Goal: Information Seeking & Learning: Learn about a topic

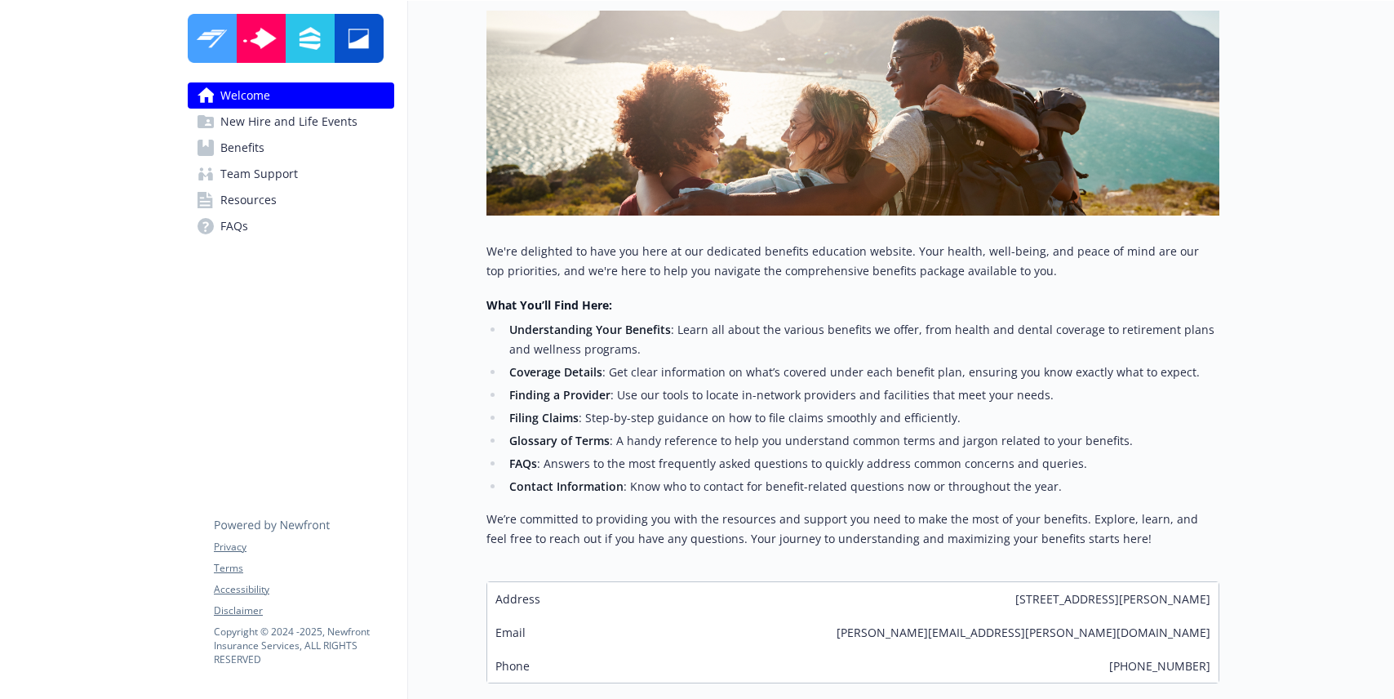
scroll to position [287, 0]
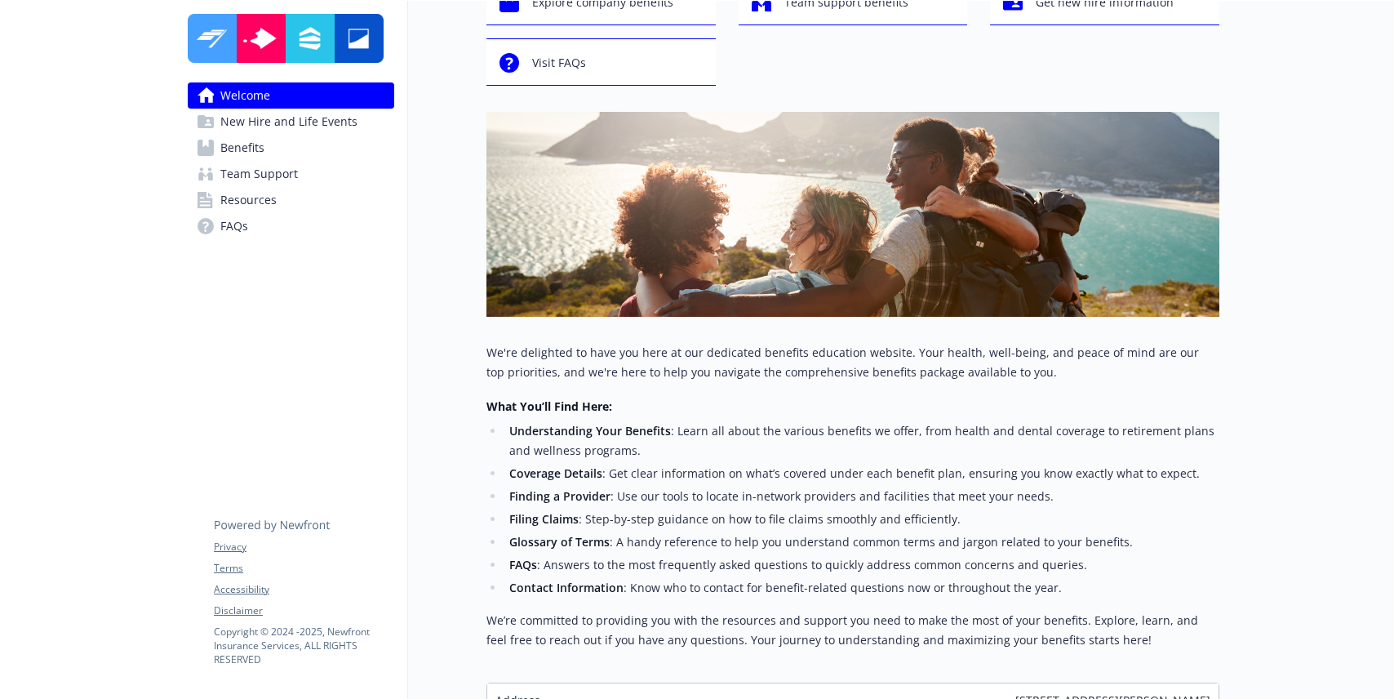
click at [266, 173] on span "Team Support" at bounding box center [259, 174] width 78 height 26
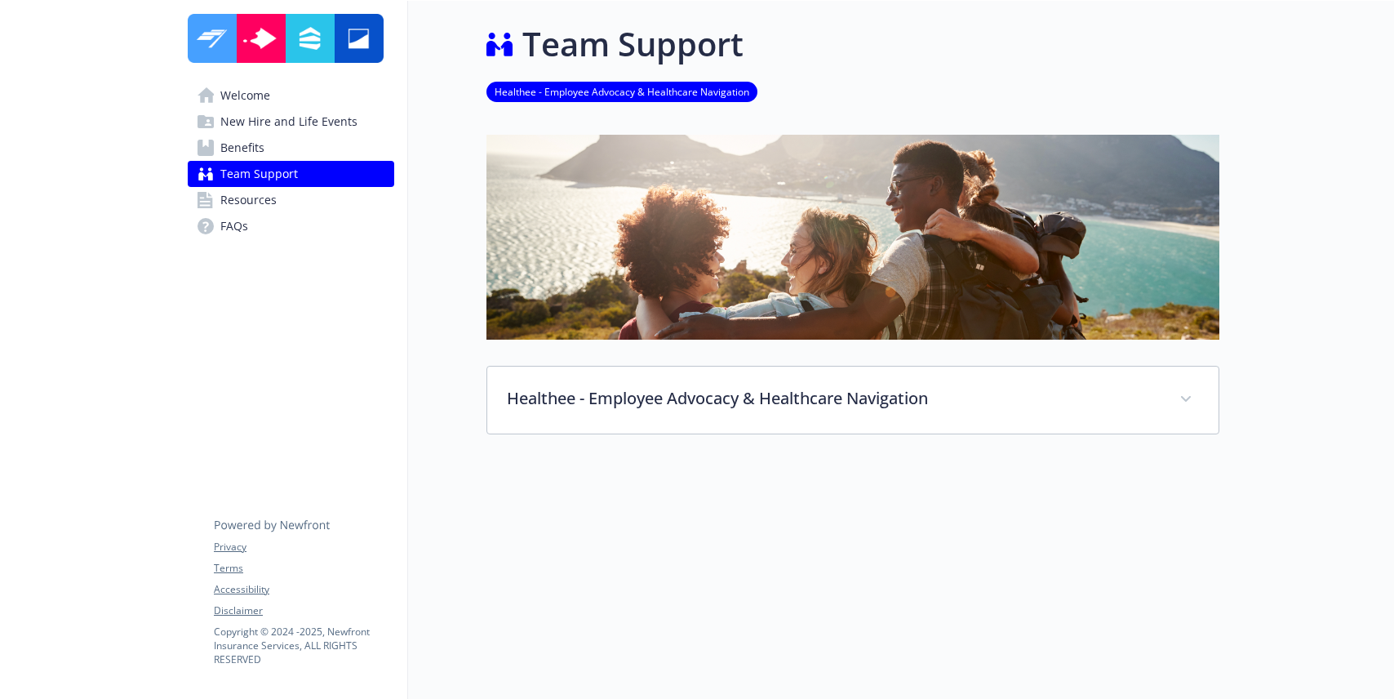
click at [253, 151] on span "Benefits" at bounding box center [242, 148] width 44 height 26
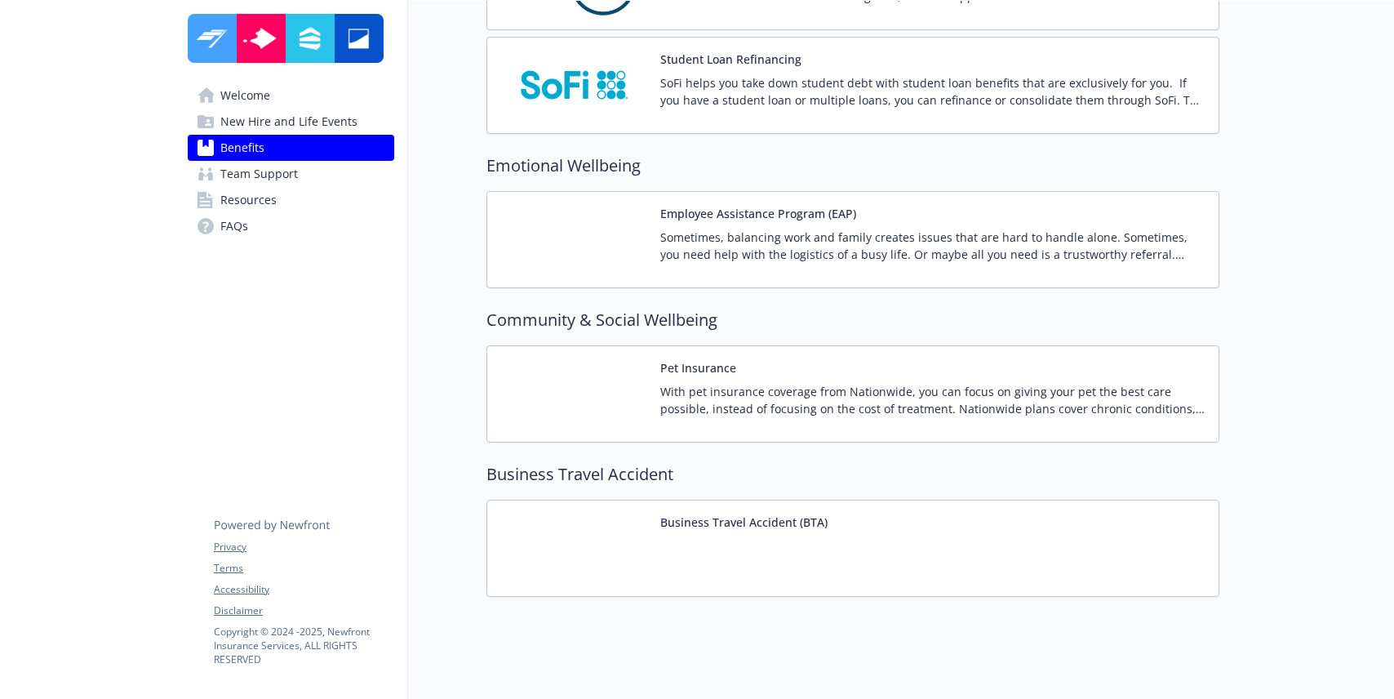
scroll to position [3106, 0]
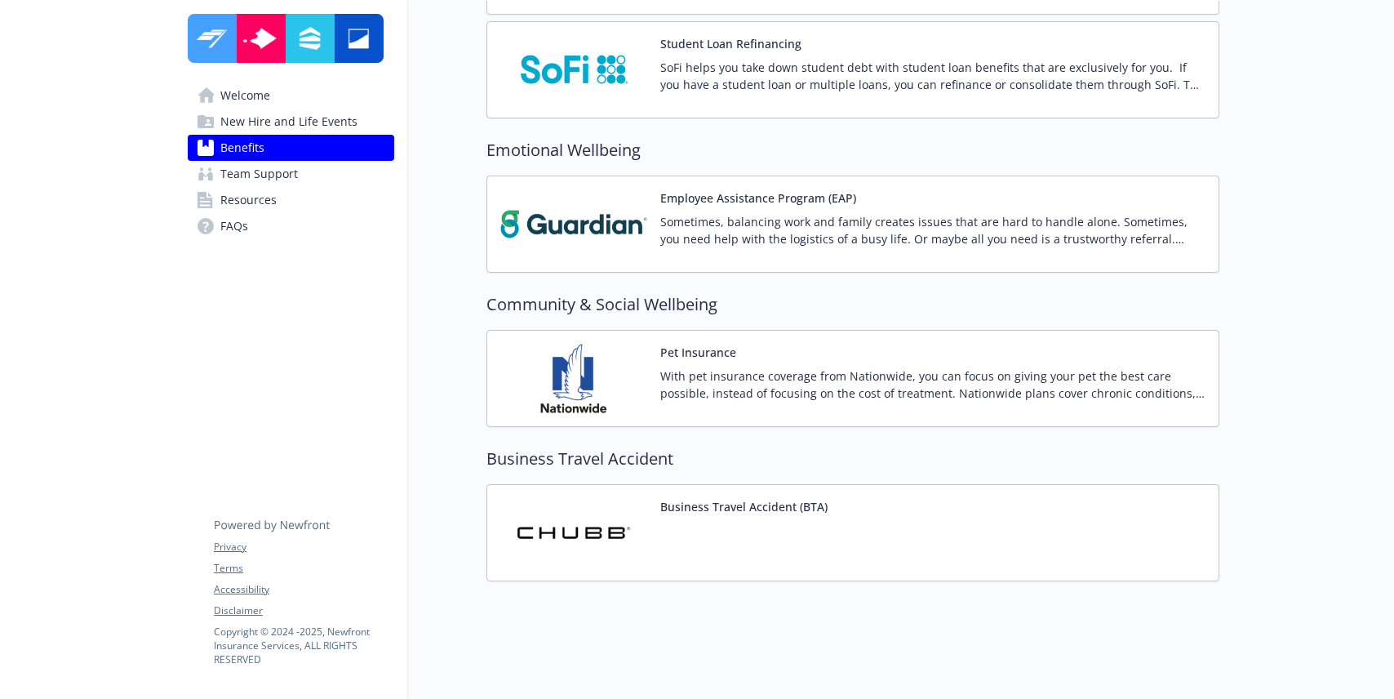
click at [285, 170] on span "Team Support" at bounding box center [259, 174] width 78 height 26
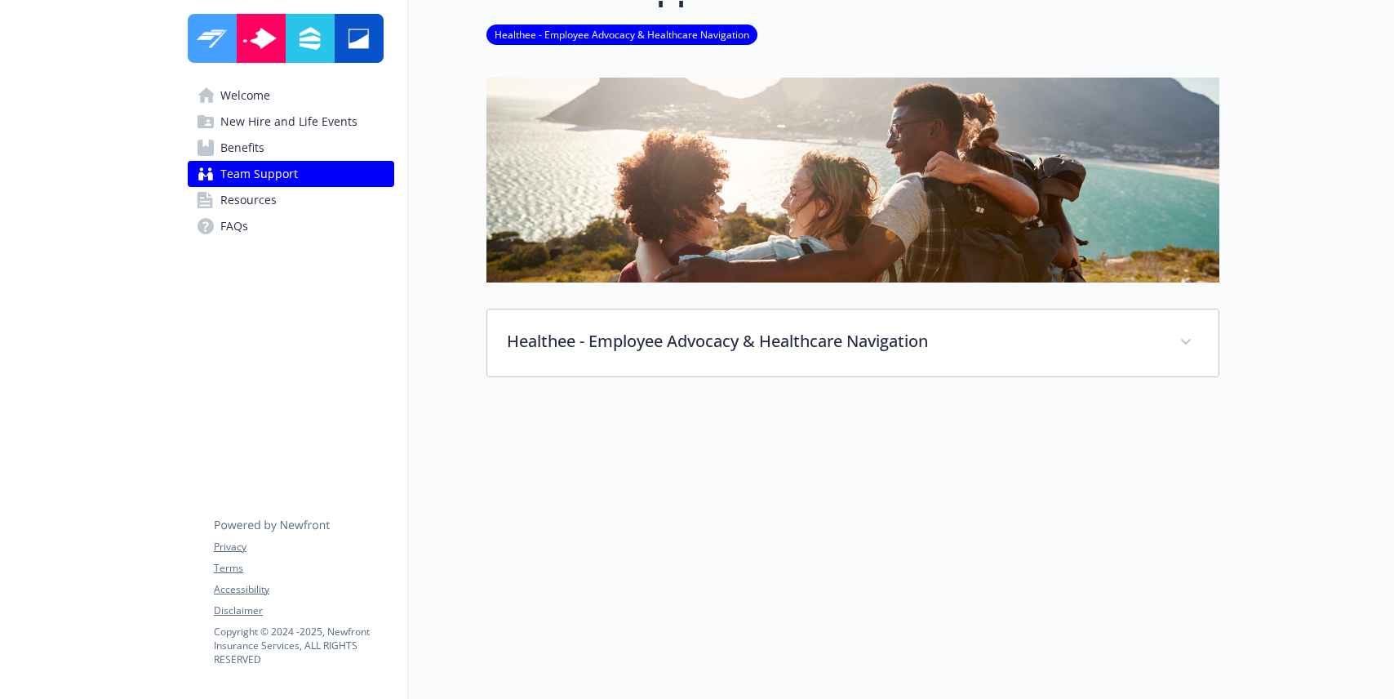
click at [287, 203] on link "Resources" at bounding box center [291, 200] width 207 height 26
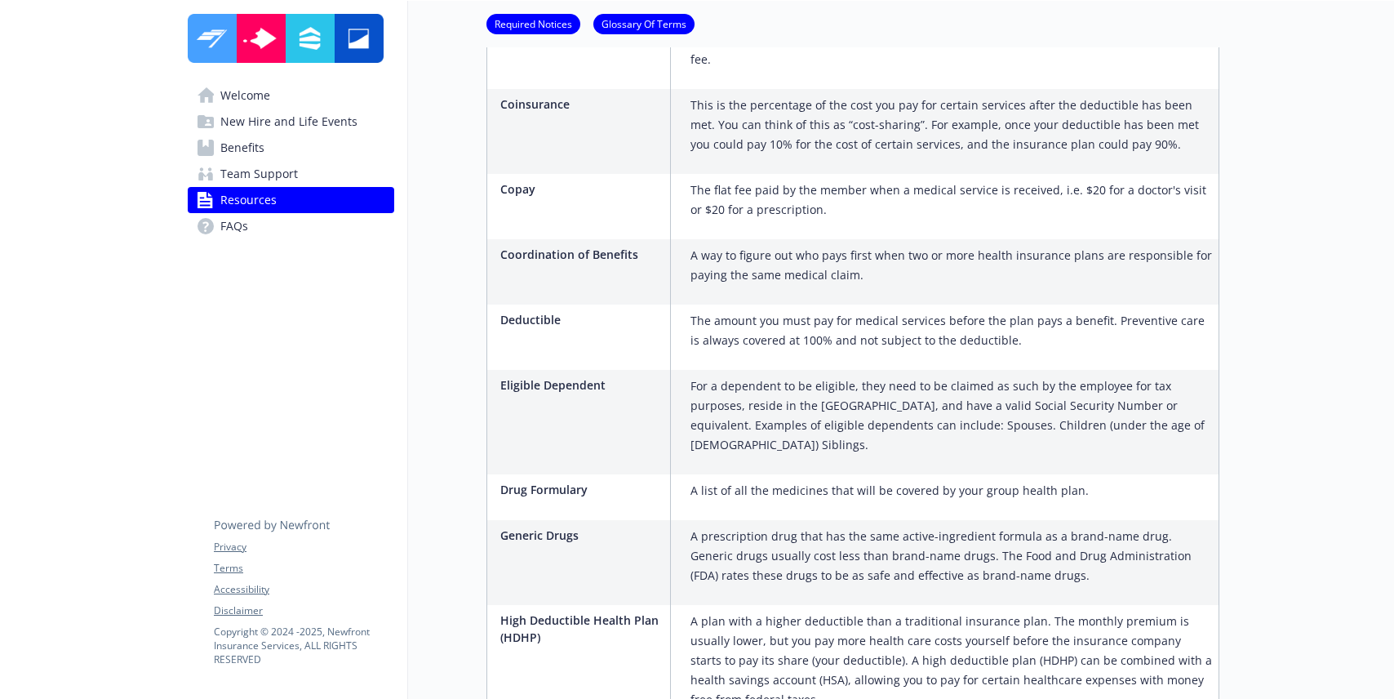
scroll to position [1774, 0]
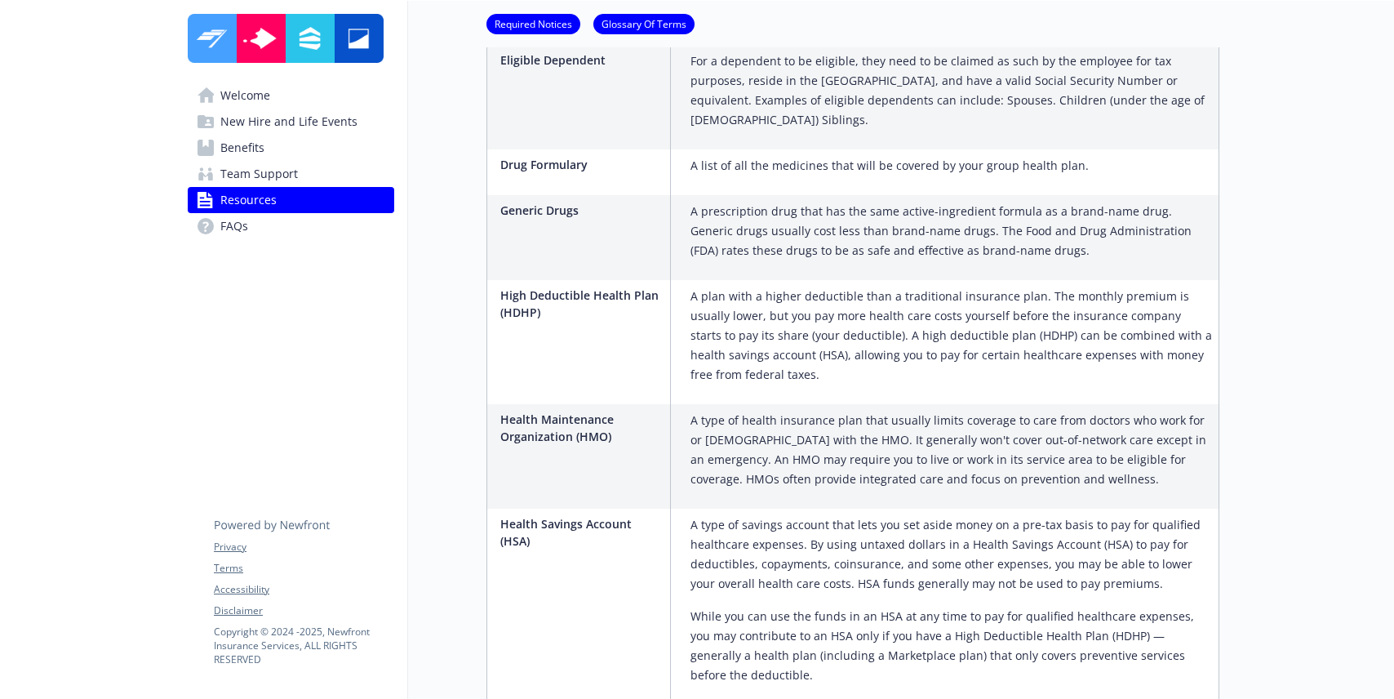
click at [294, 127] on span "New Hire and Life Events" at bounding box center [288, 122] width 137 height 26
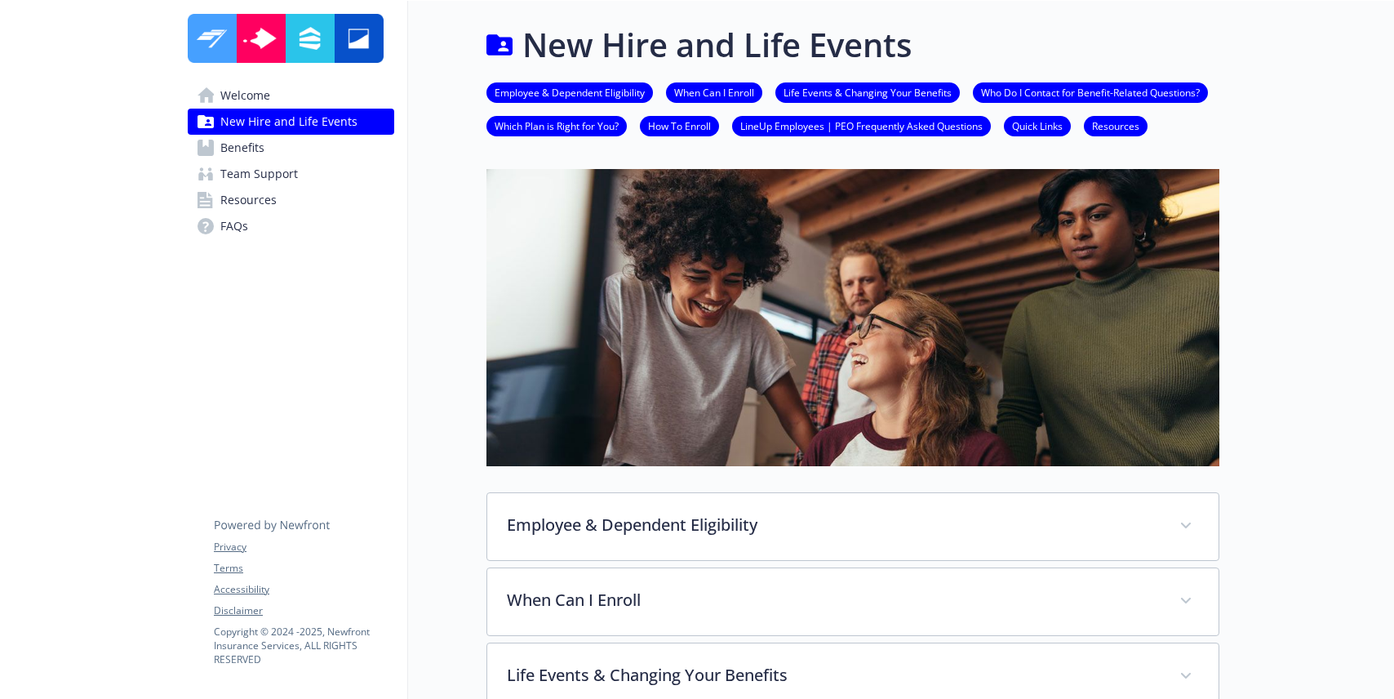
click at [287, 216] on link "FAQs" at bounding box center [291, 226] width 207 height 26
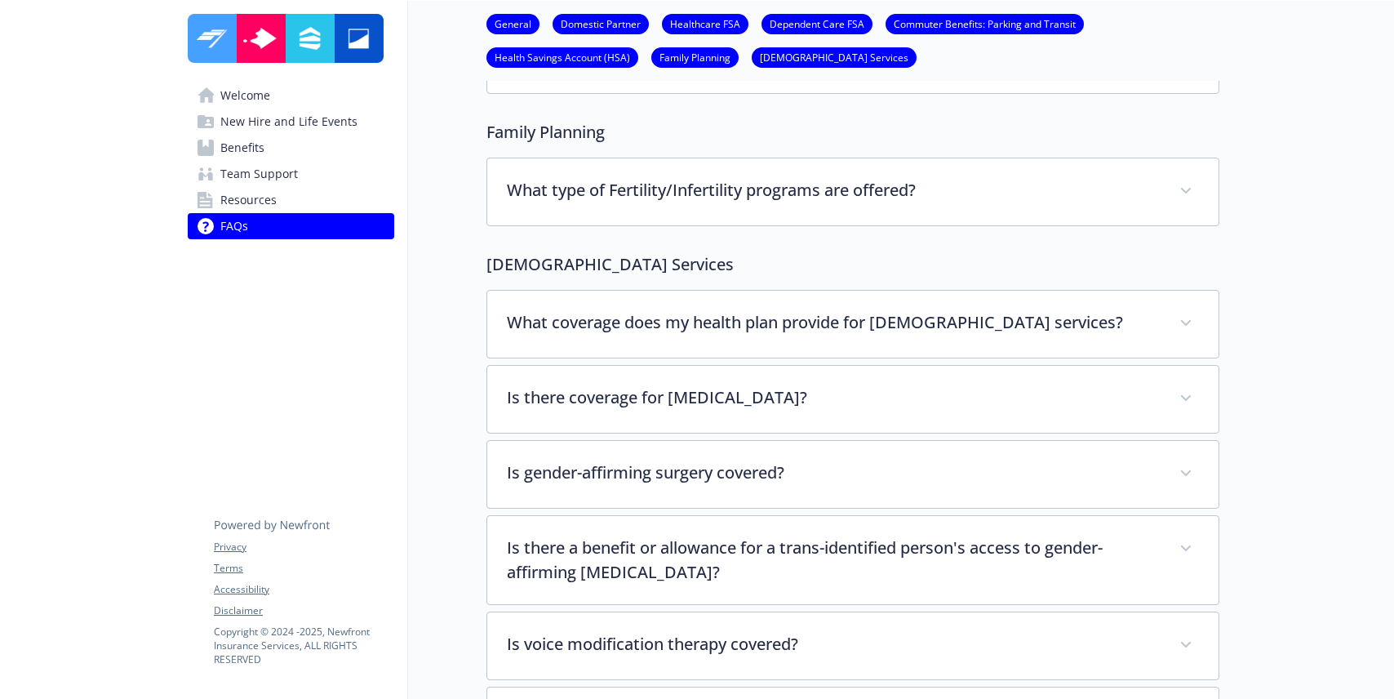
scroll to position [3508, 0]
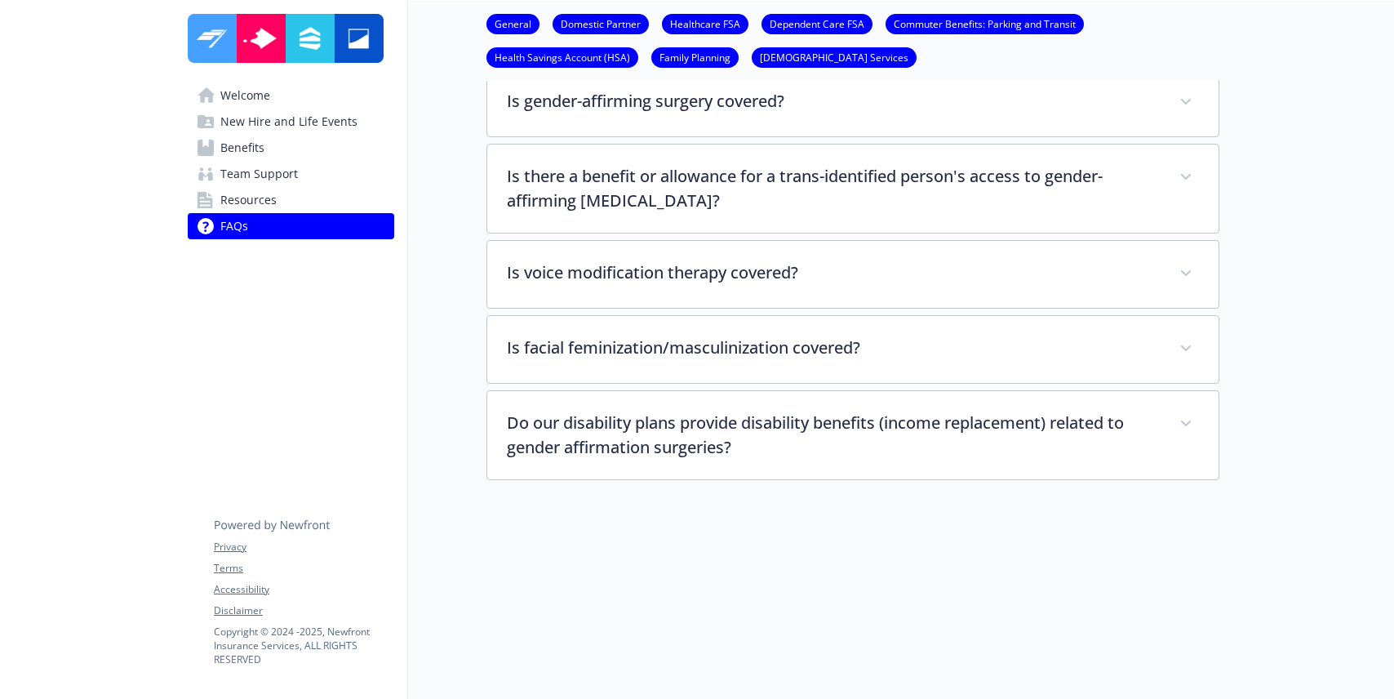
click at [251, 175] on span "Team Support" at bounding box center [259, 174] width 78 height 26
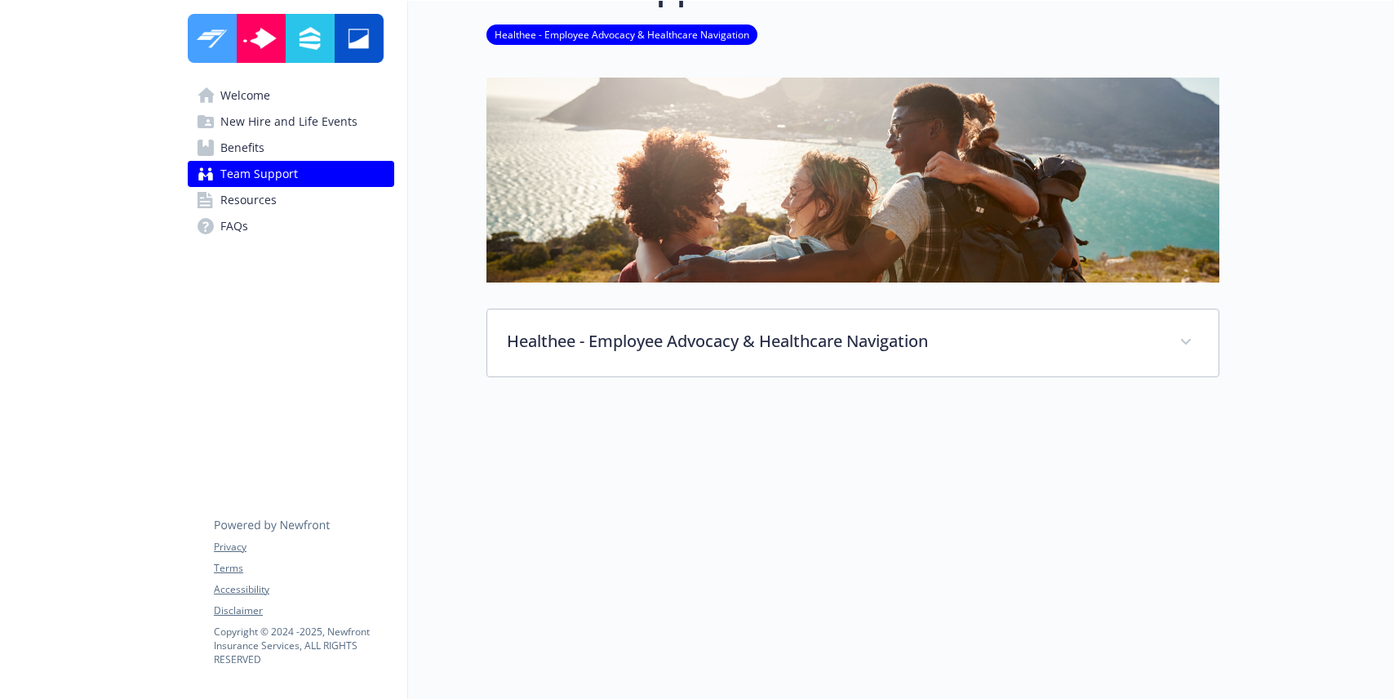
scroll to position [58, 0]
click at [269, 204] on span "Resources" at bounding box center [248, 200] width 56 height 26
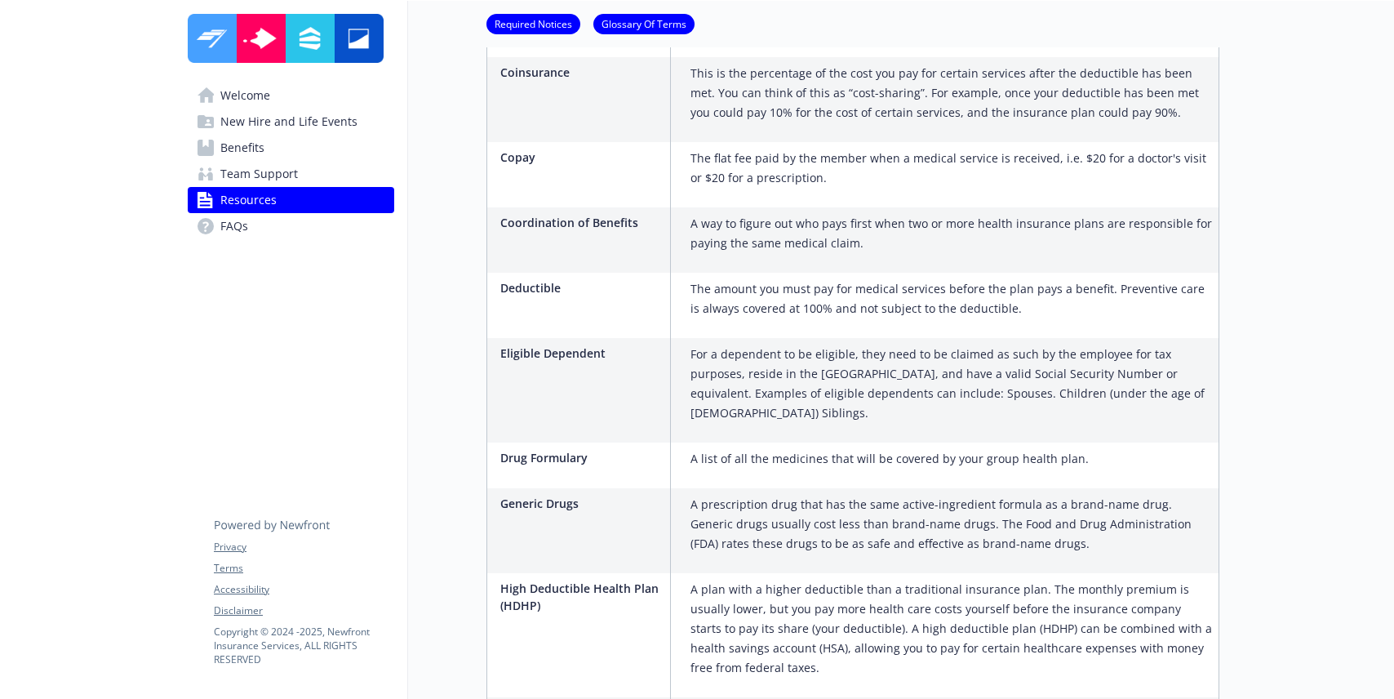
scroll to position [1725, 0]
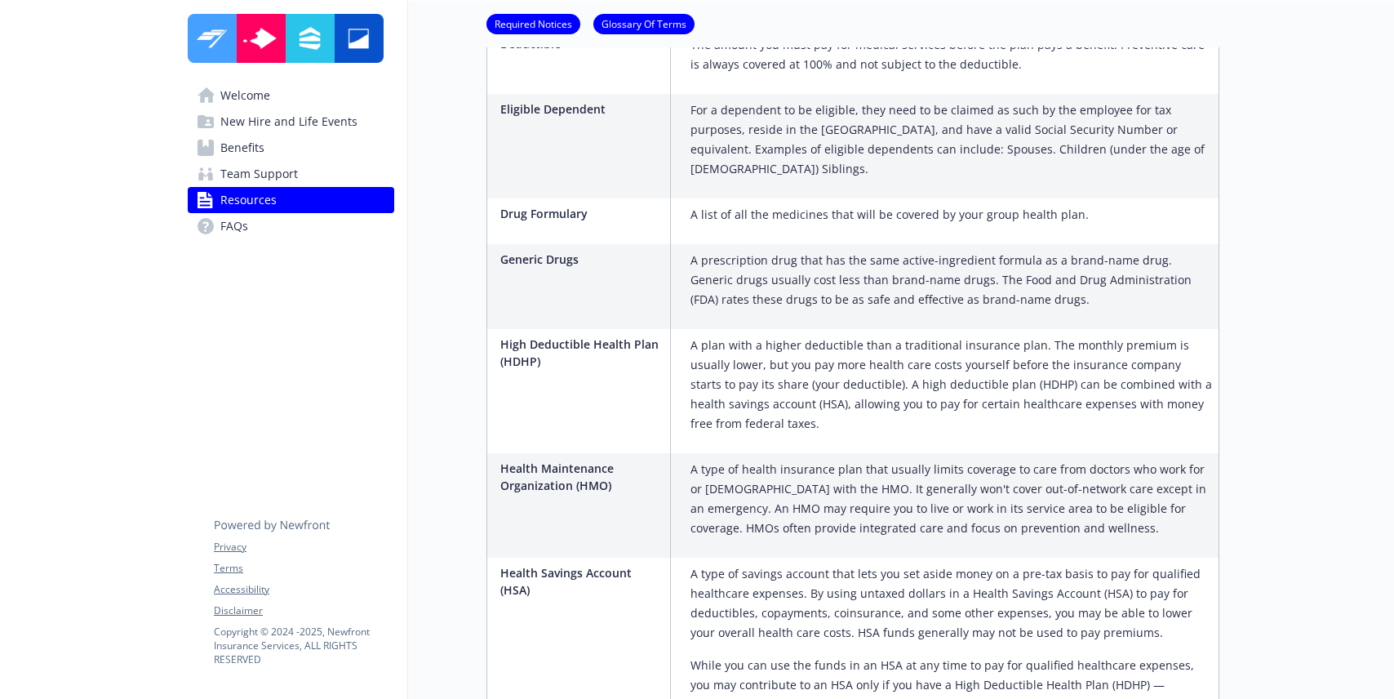
click at [298, 87] on link "Welcome" at bounding box center [291, 95] width 207 height 26
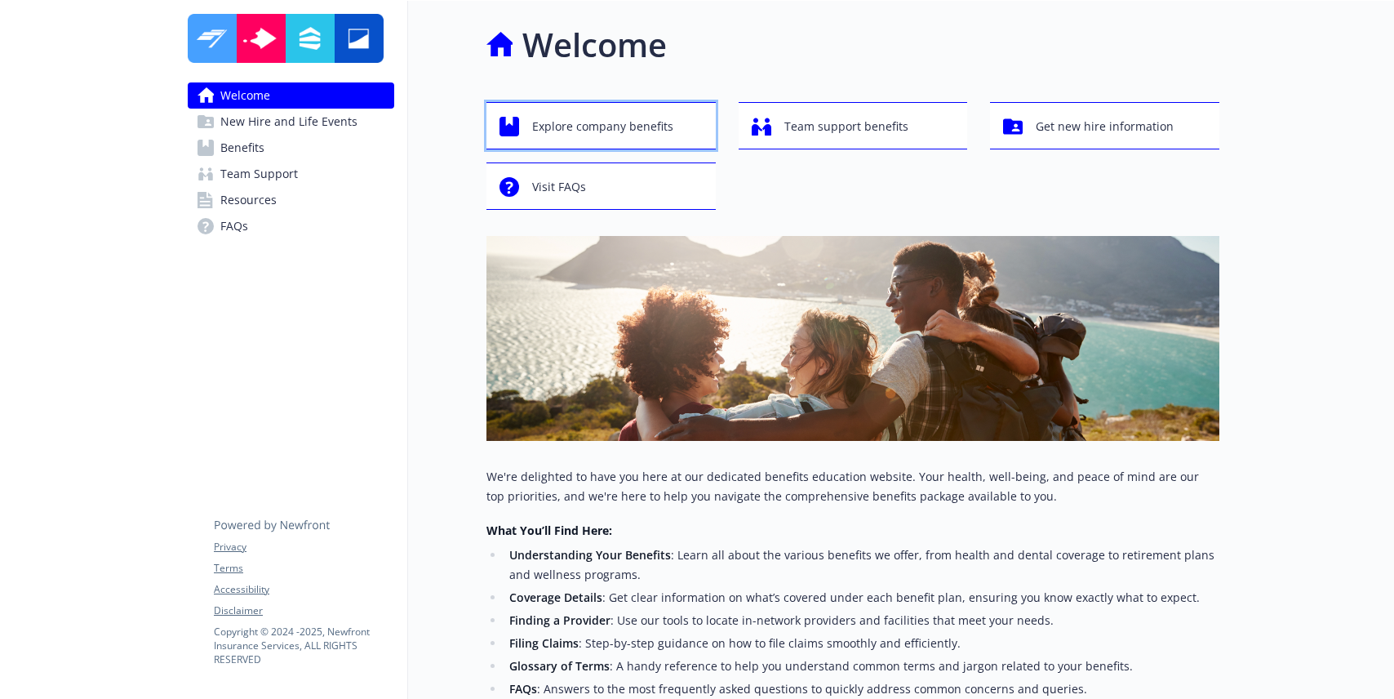
click at [638, 122] on span "Explore company benefits" at bounding box center [602, 126] width 141 height 31
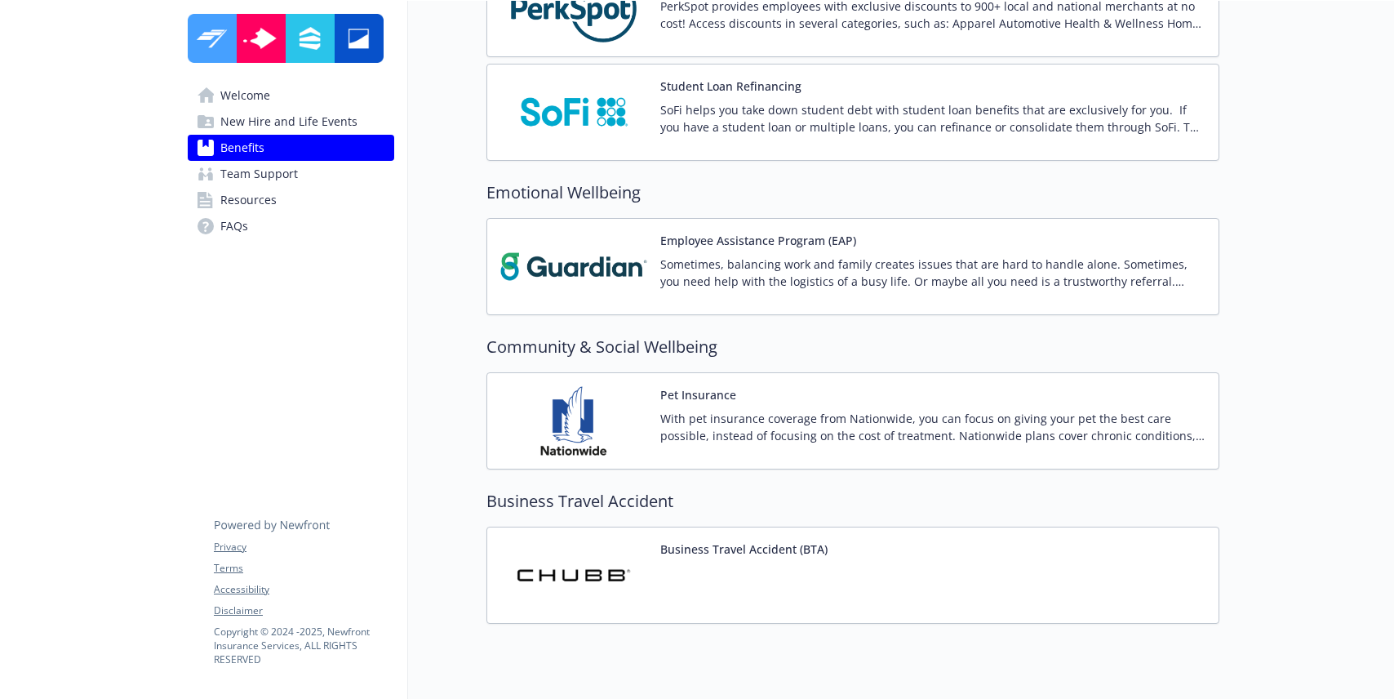
scroll to position [3106, 0]
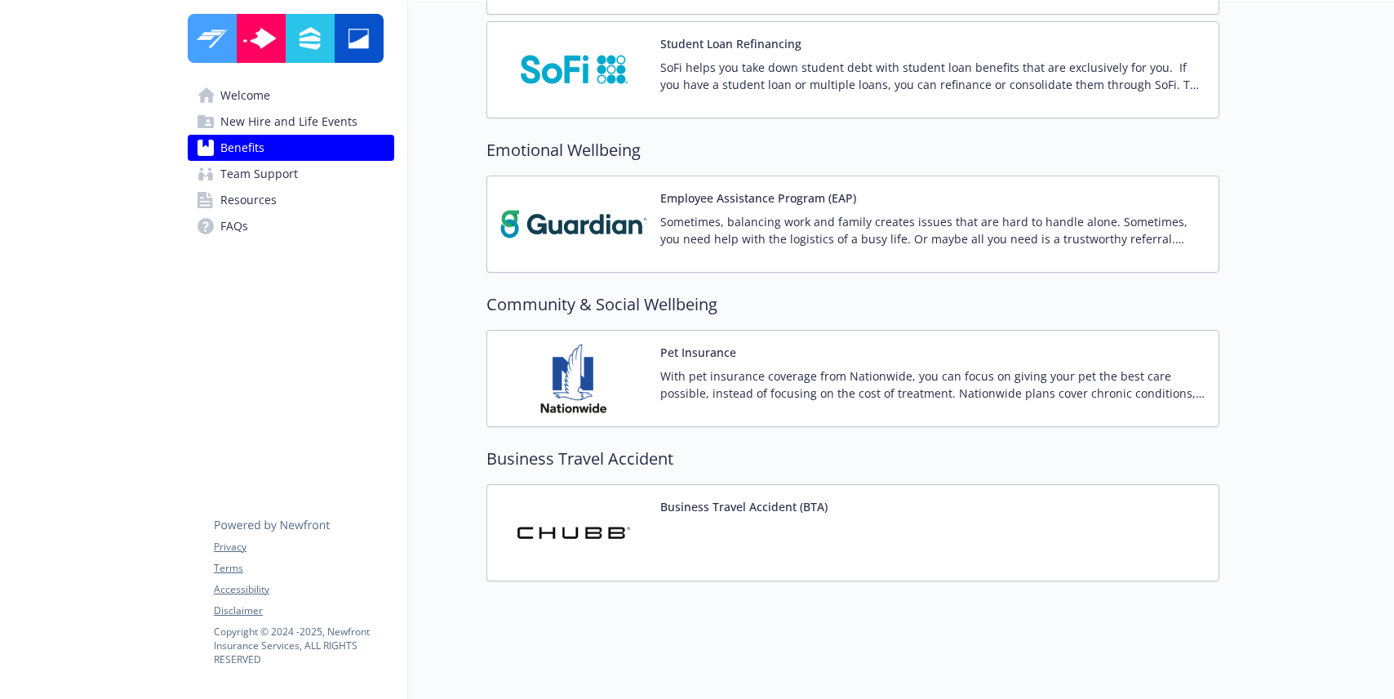
click at [264, 174] on span "Team Support" at bounding box center [259, 174] width 78 height 26
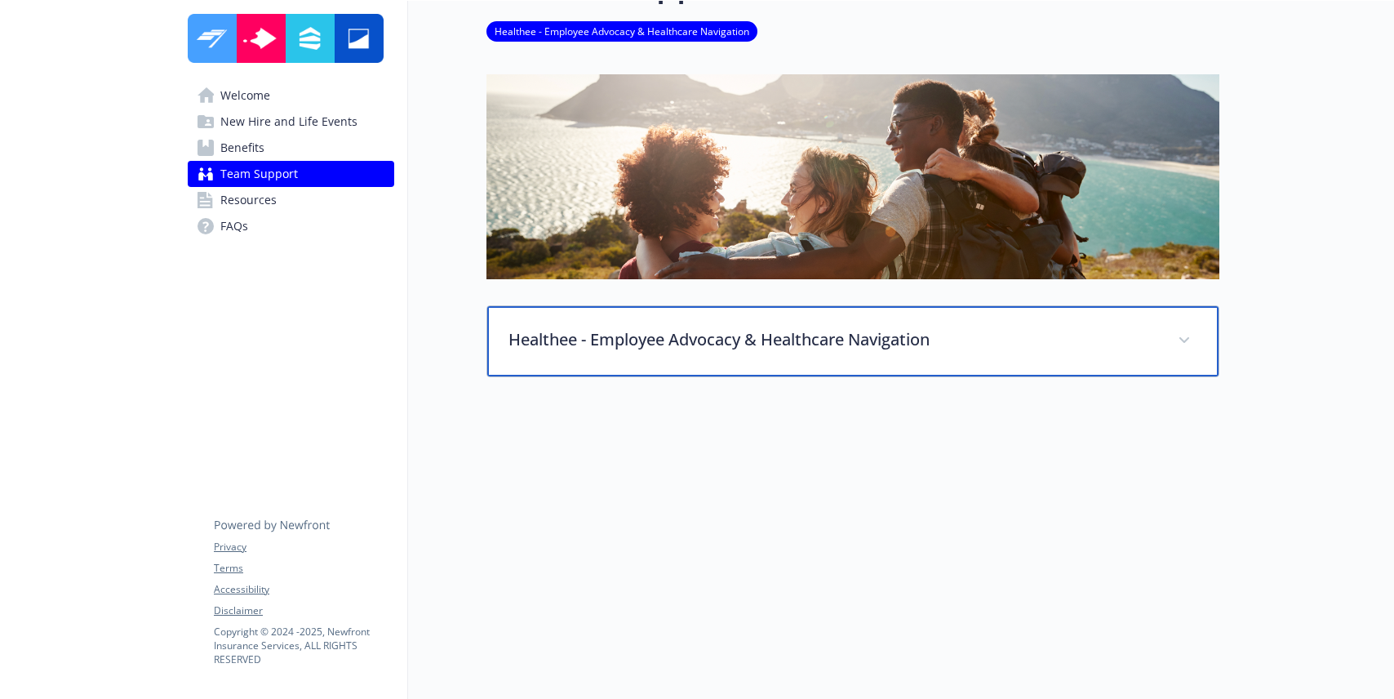
click at [640, 339] on p "Healthee - Employee Advocacy & Healthcare Navigation" at bounding box center [834, 339] width 650 height 24
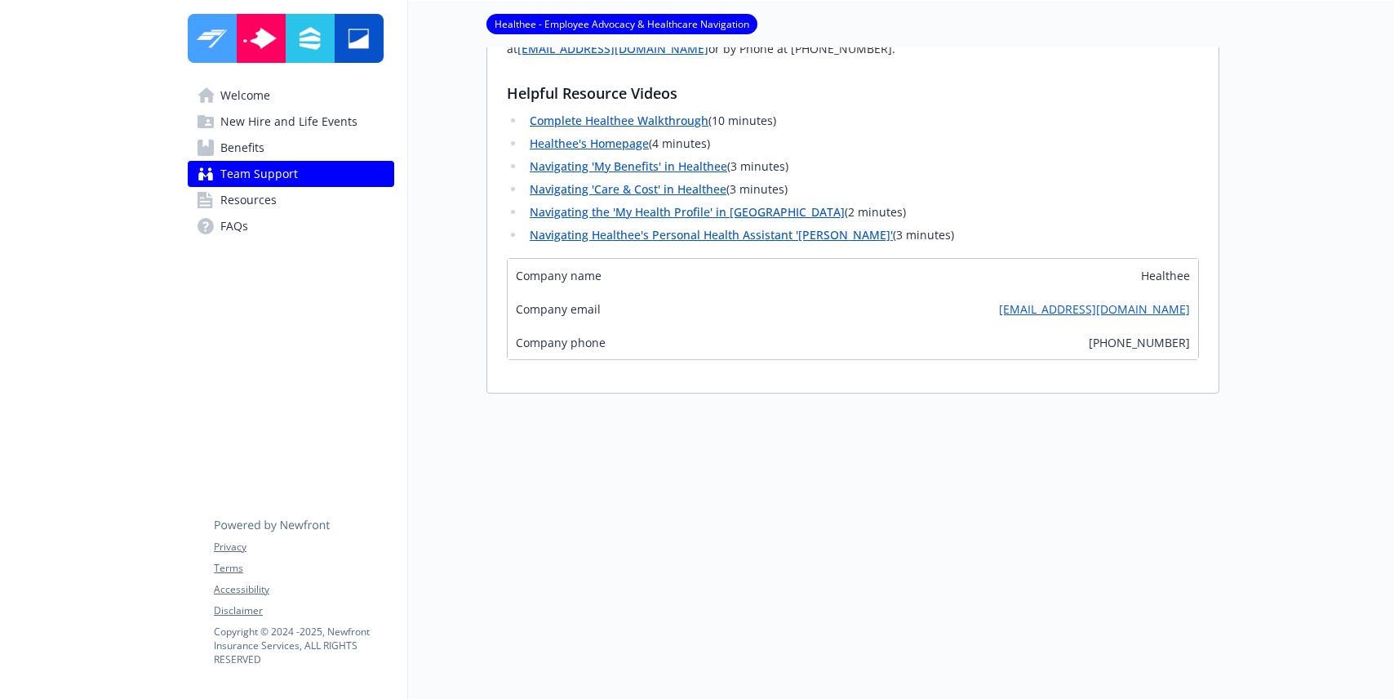
scroll to position [816, 0]
click at [289, 207] on link "Resources" at bounding box center [291, 200] width 207 height 26
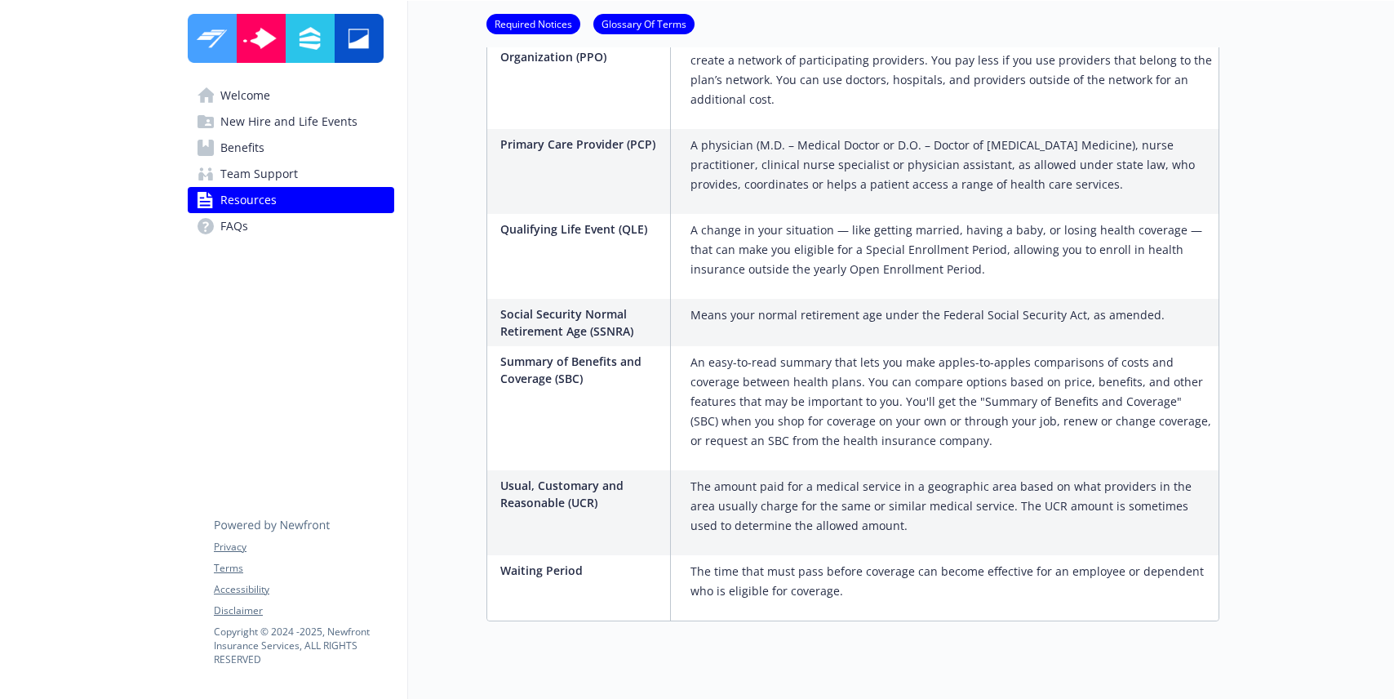
scroll to position [2990, 0]
